Goal: Find specific page/section: Find specific page/section

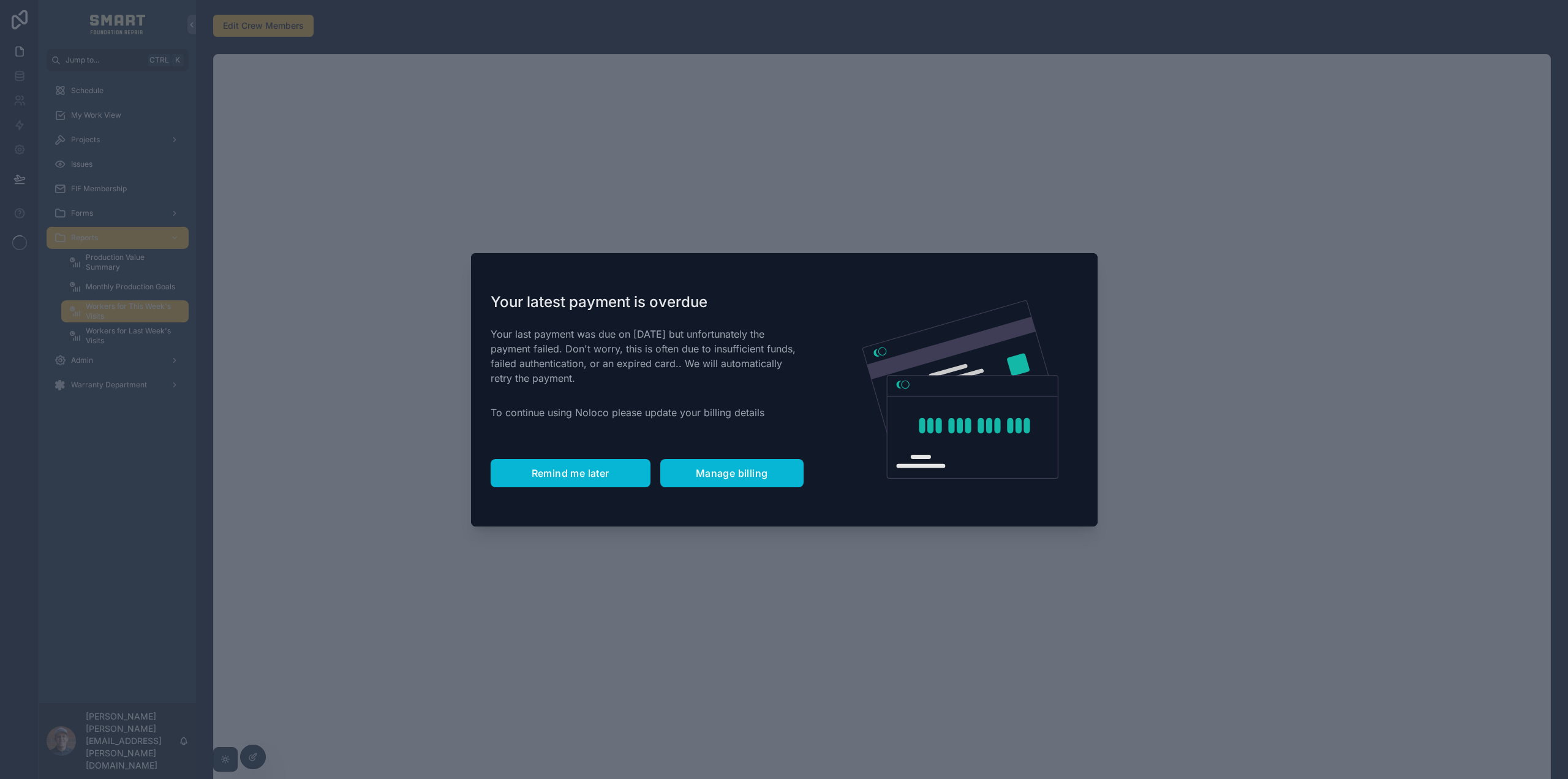
click at [528, 471] on button "Remind me later" at bounding box center [570, 473] width 160 height 28
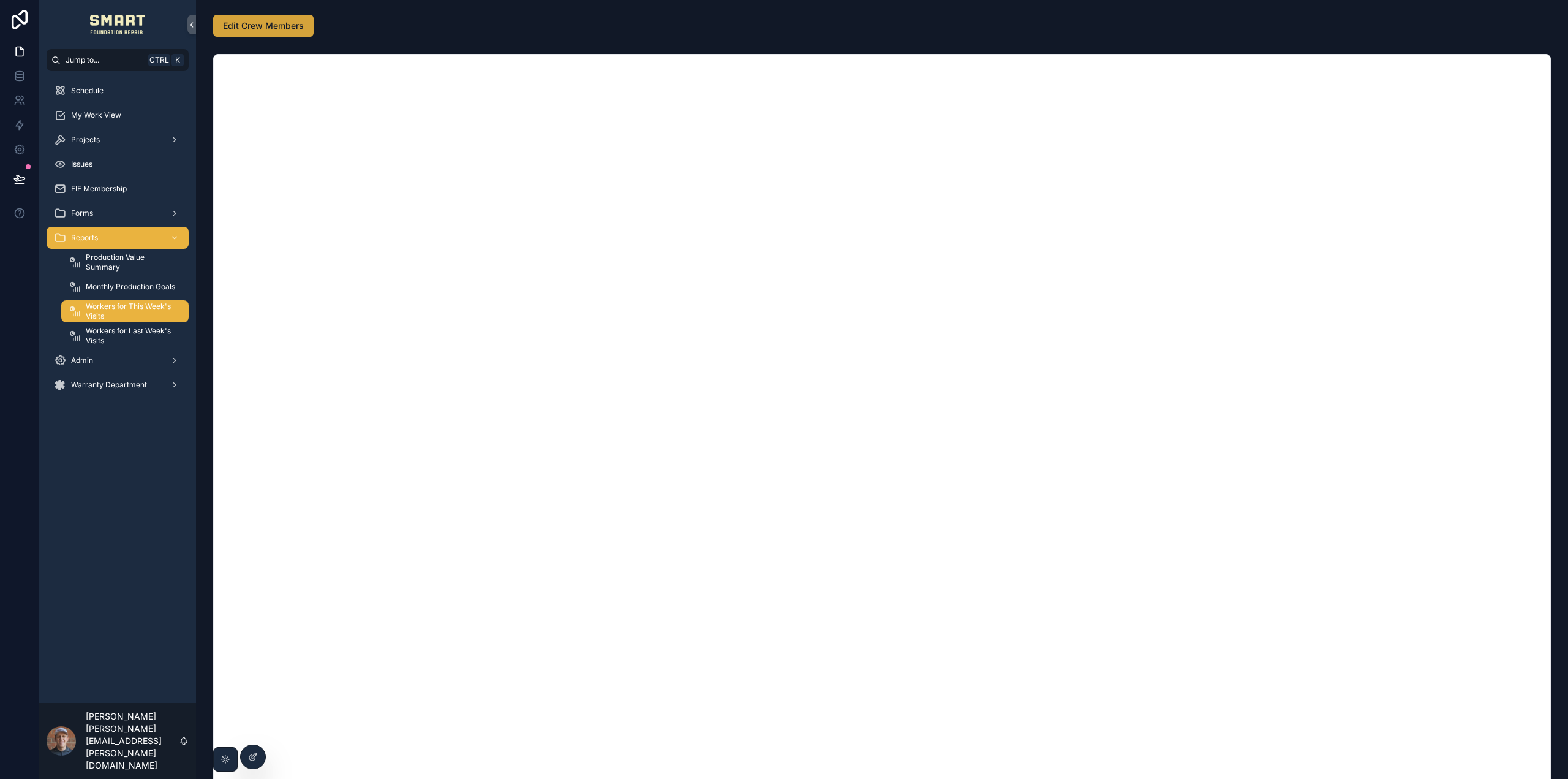
click at [276, 25] on span "Edit Crew Members" at bounding box center [263, 25] width 81 height 12
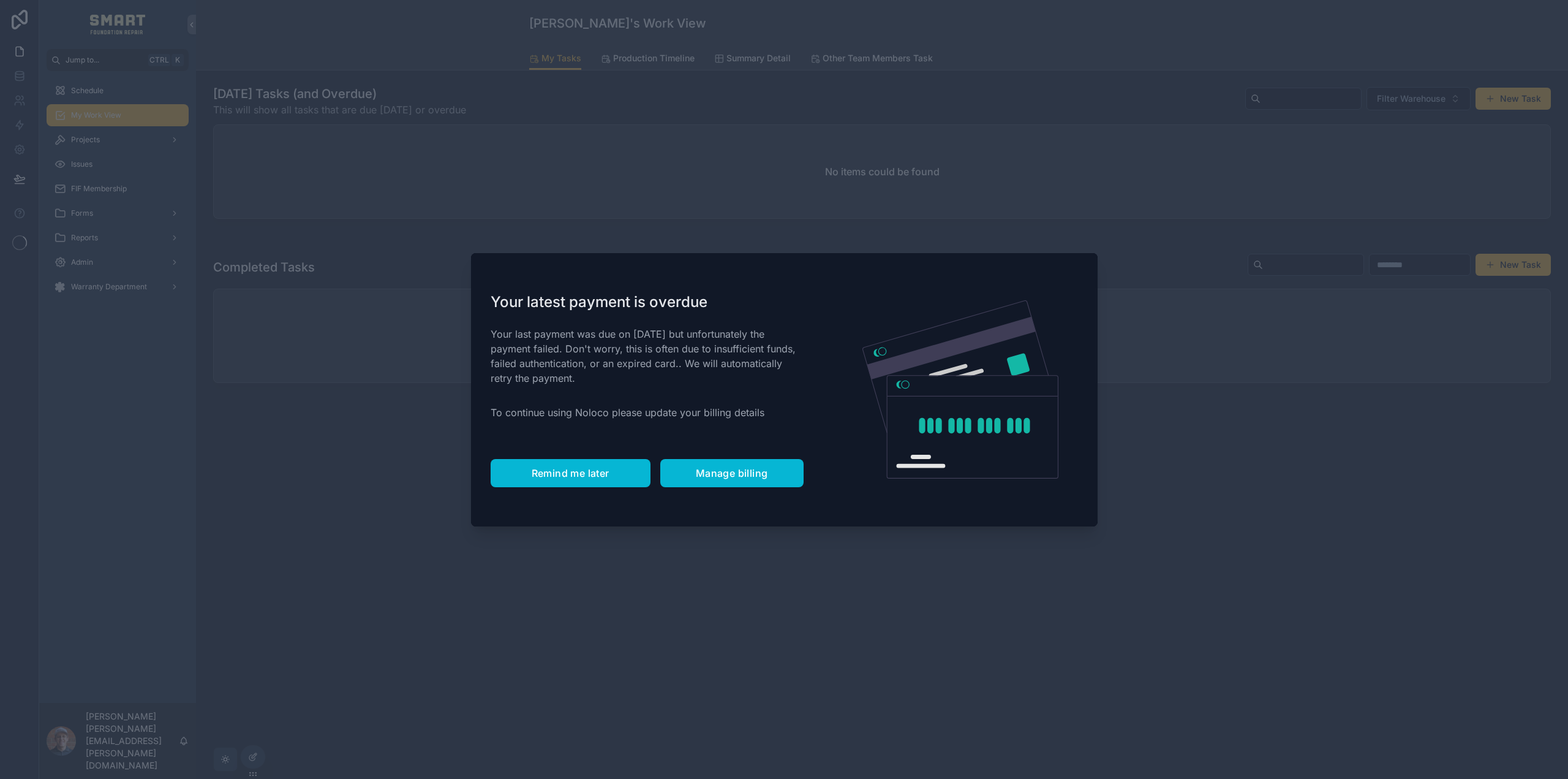
click at [555, 467] on span "Remind me later" at bounding box center [570, 473] width 78 height 12
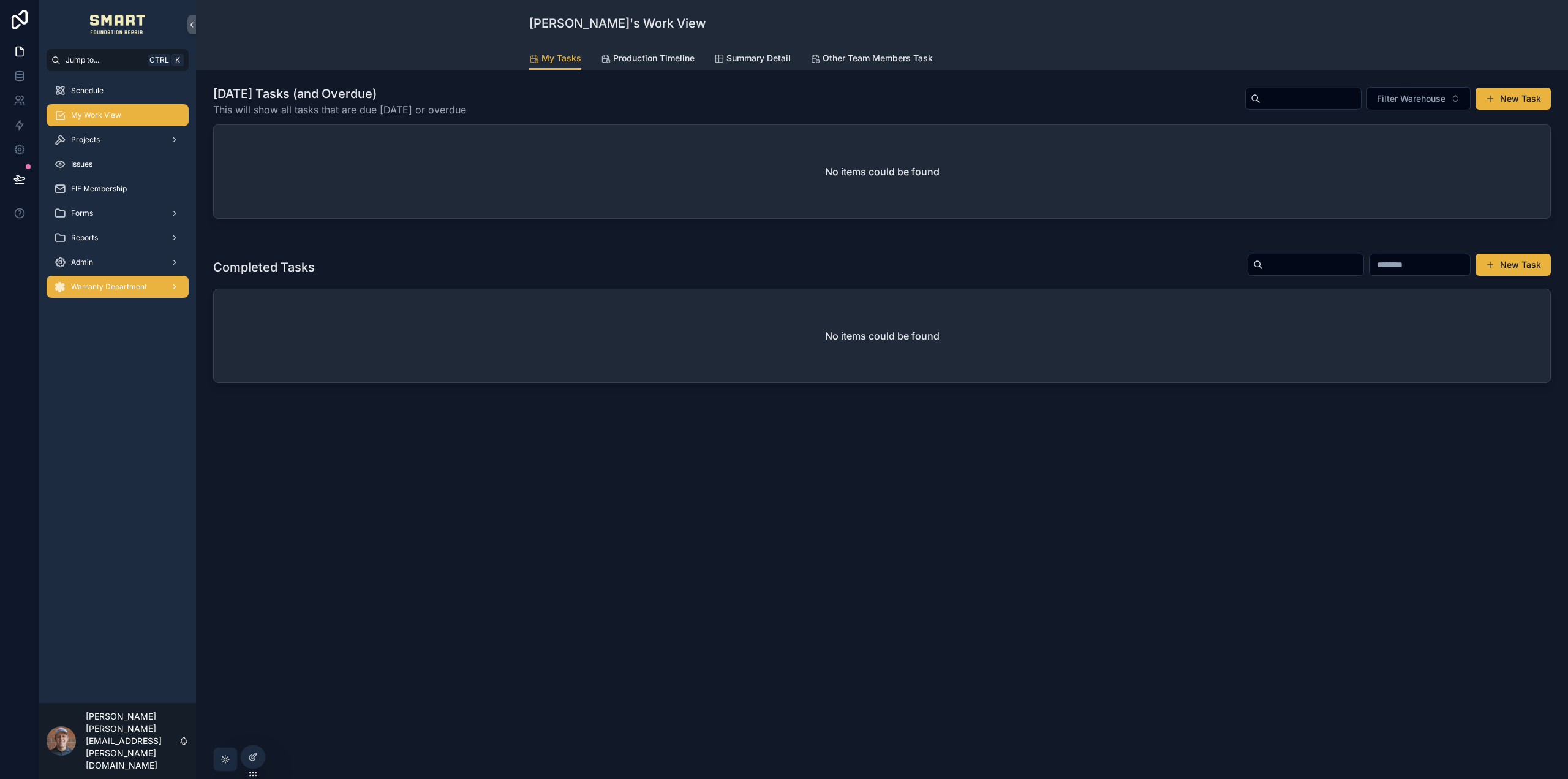
click at [127, 284] on span "Warranty Department" at bounding box center [109, 286] width 76 height 10
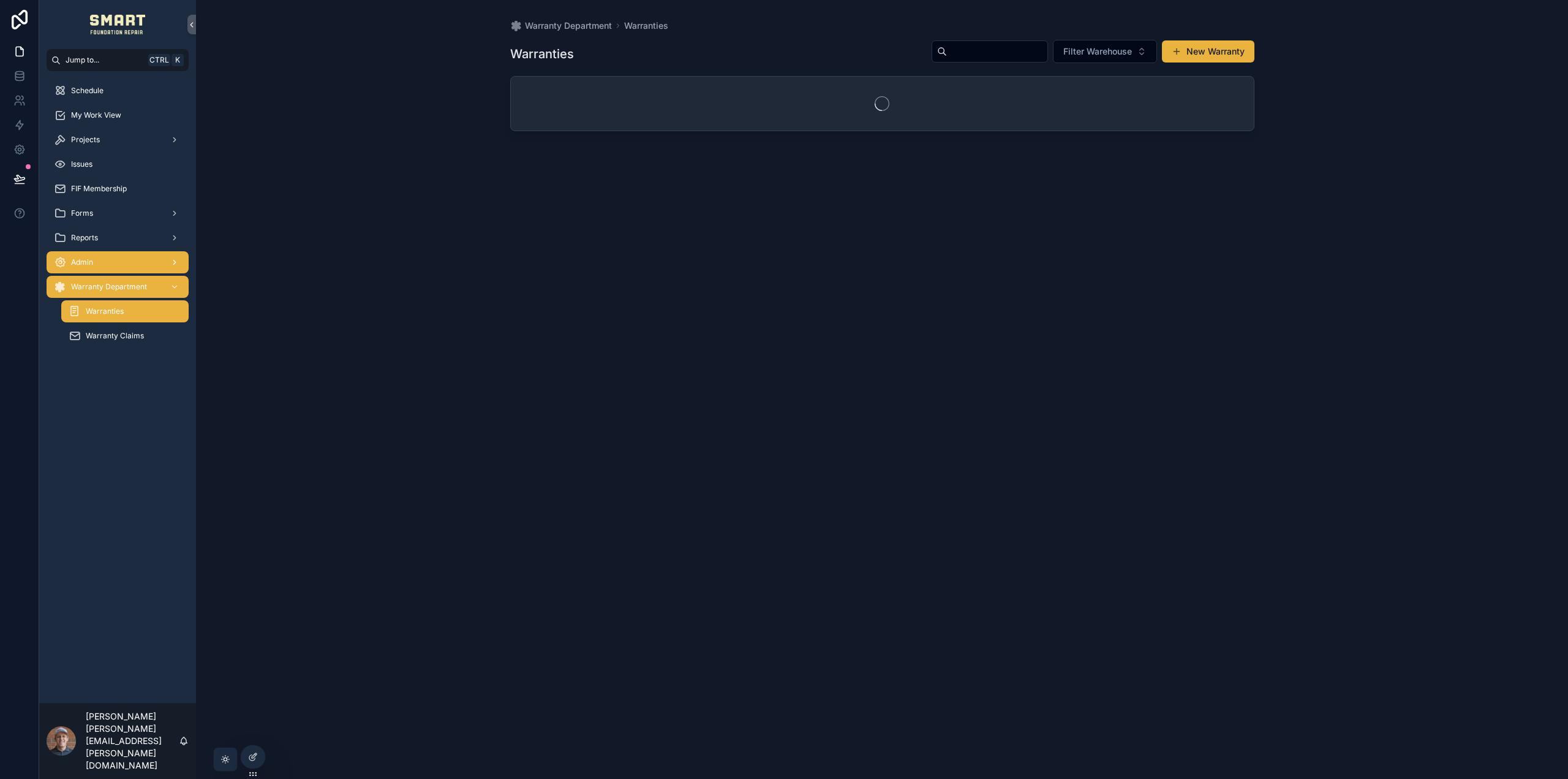
click at [128, 270] on div "Admin" at bounding box center [118, 262] width 127 height 19
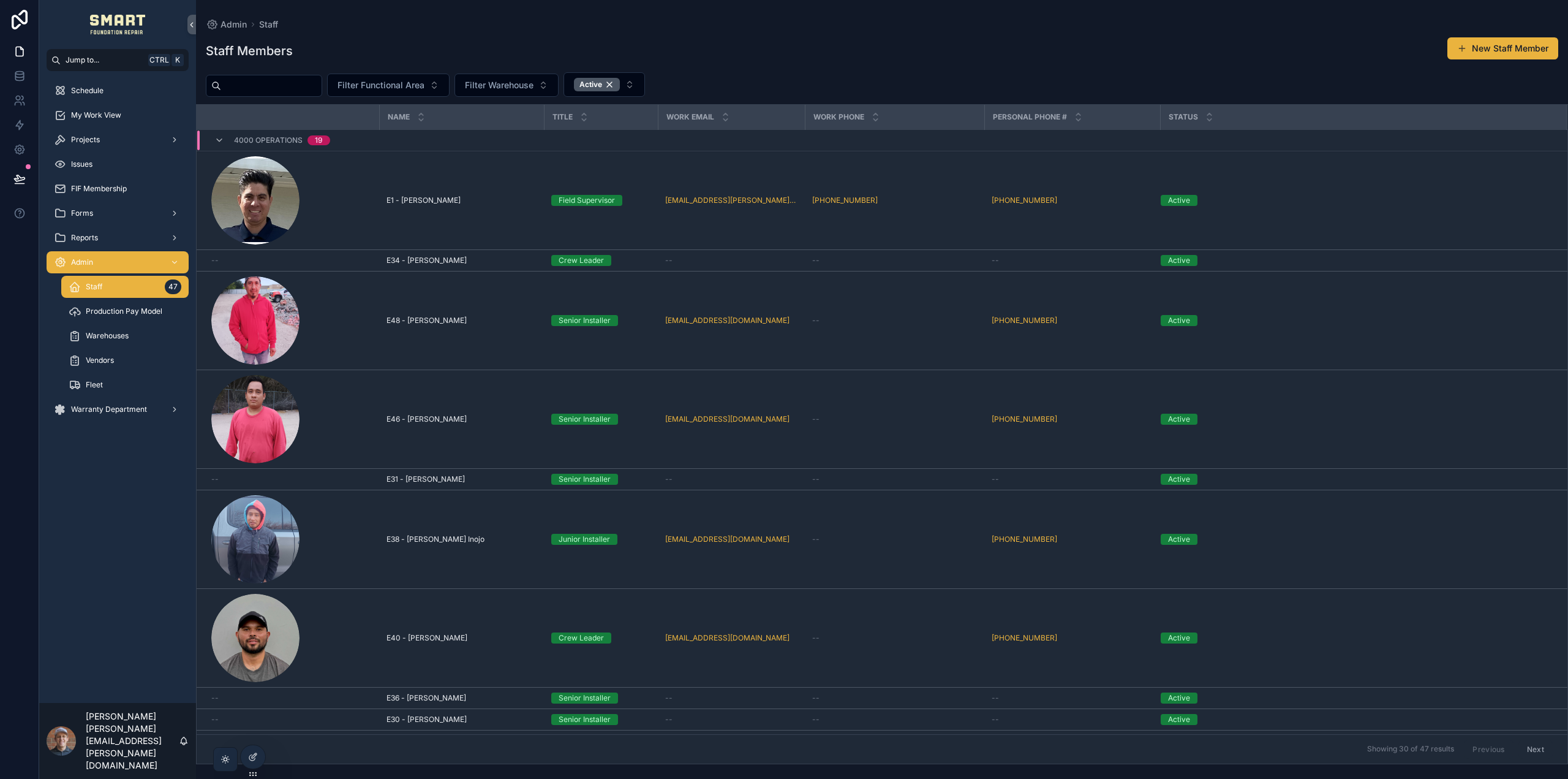
click at [127, 286] on div "Staff 47" at bounding box center [125, 286] width 112 height 19
click at [520, 82] on span "Filter Warehouse" at bounding box center [499, 85] width 69 height 12
type input "****"
click at [508, 137] on span "WH2 - DFWA" at bounding box center [497, 135] width 54 height 12
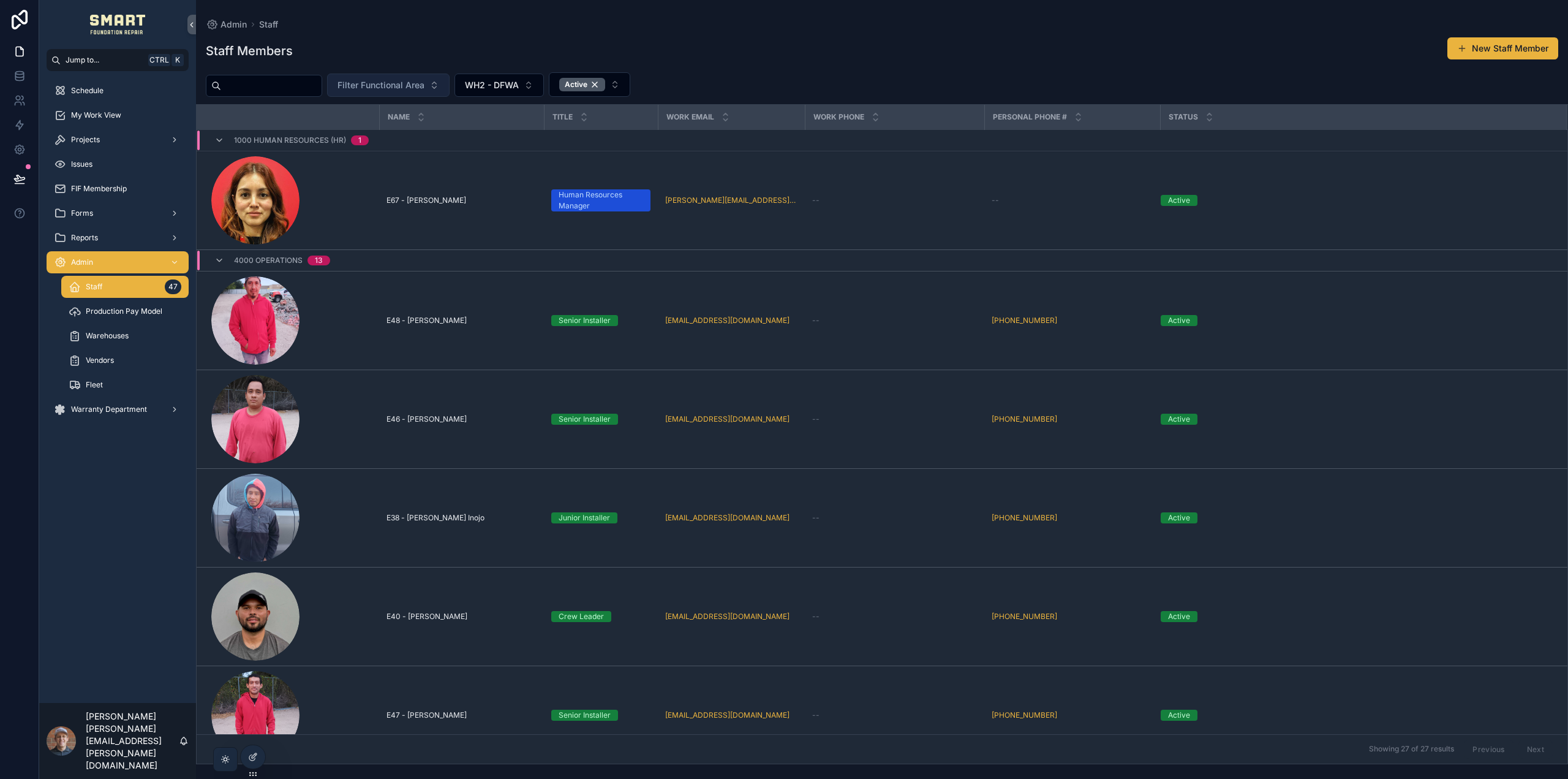
click at [411, 79] on button "Filter Functional Area" at bounding box center [388, 85] width 122 height 23
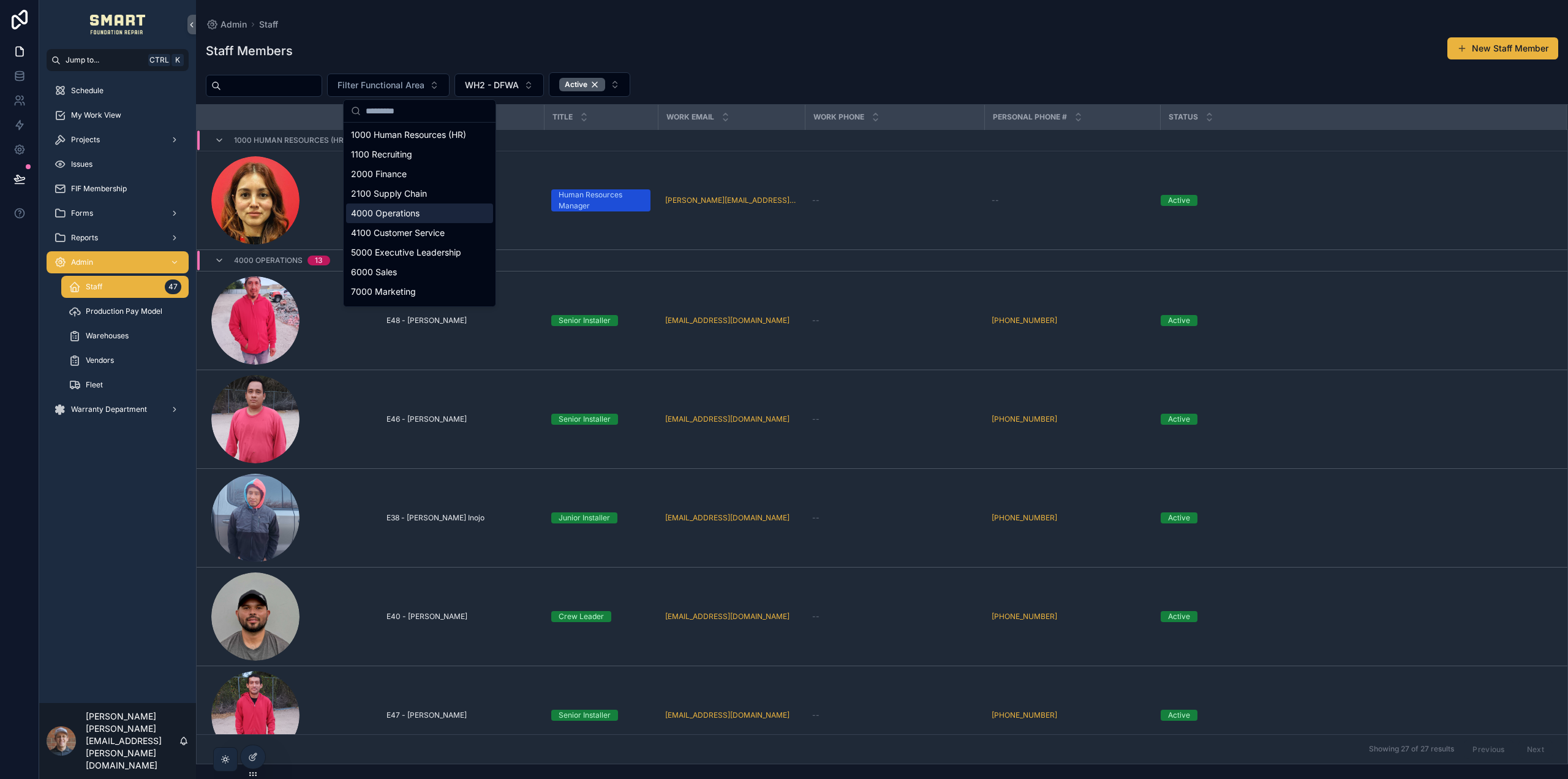
click at [426, 222] on div "4000 Operations" at bounding box center [420, 213] width 147 height 19
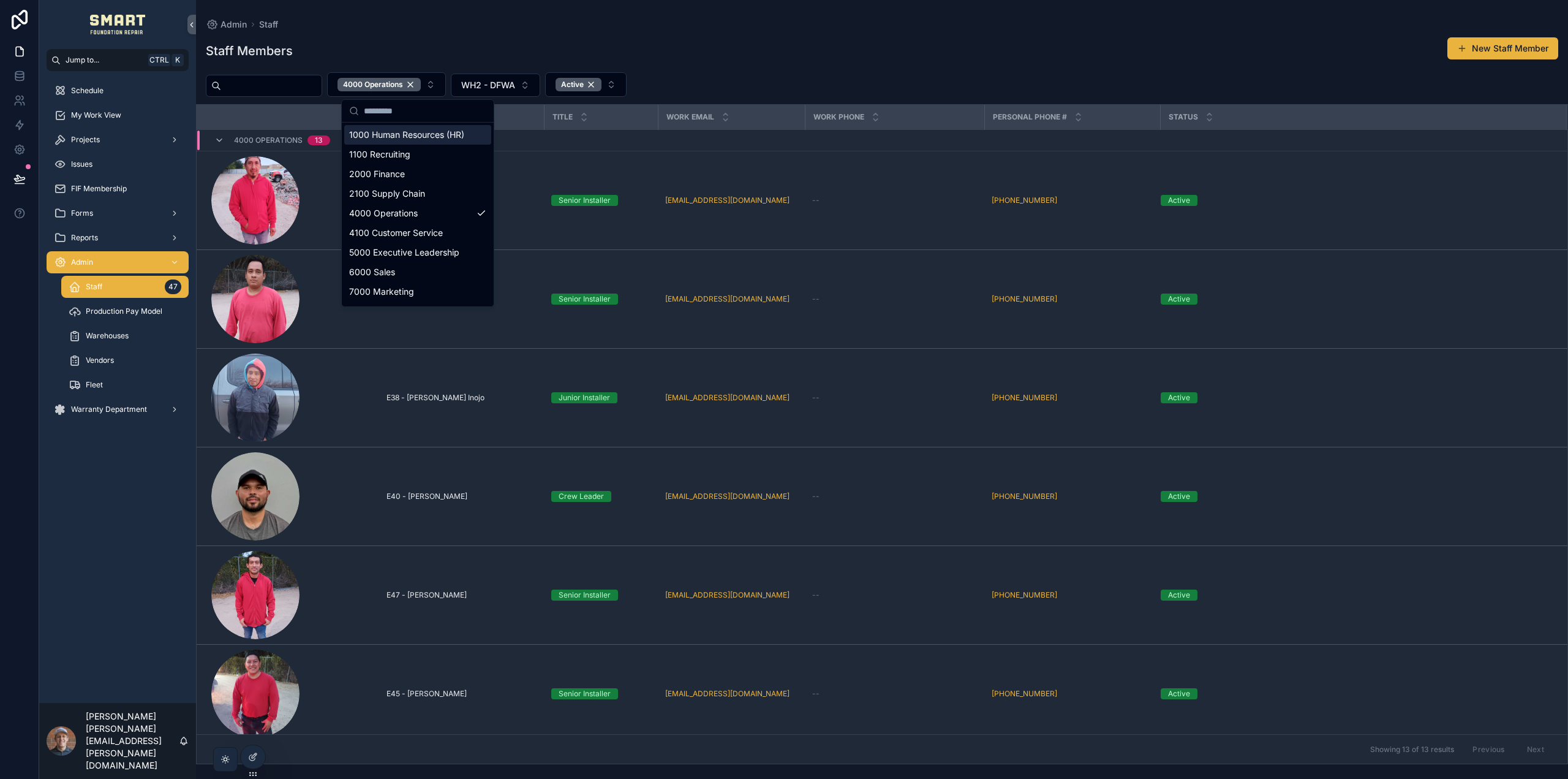
click at [517, 32] on div "Staff Members New Staff Member 4000 Operations WH2 - DFWA Active Name Title Wor…" at bounding box center [881, 397] width 1372 height 735
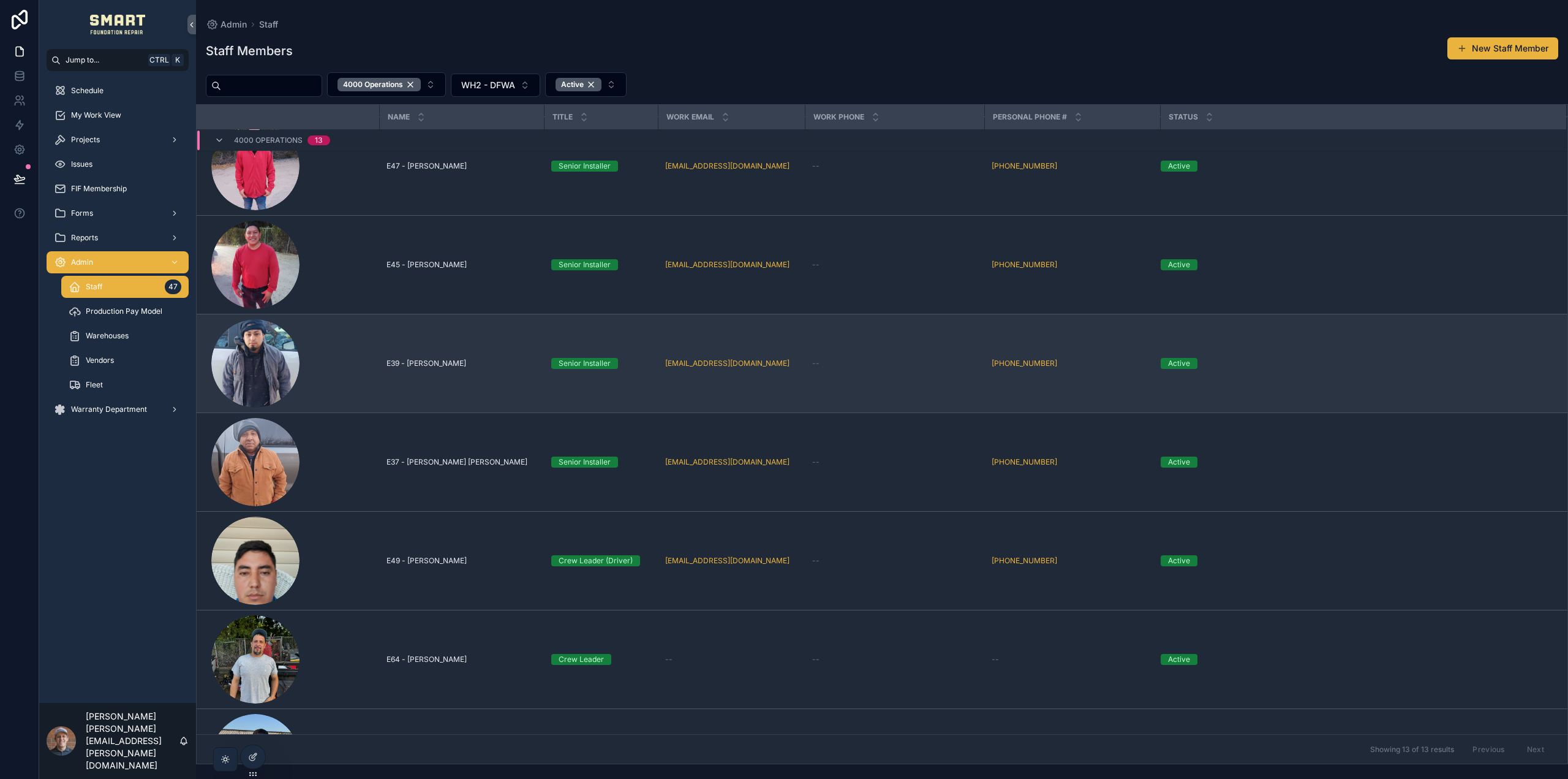
scroll to position [699, 0]
